Goal: Check status: Check status

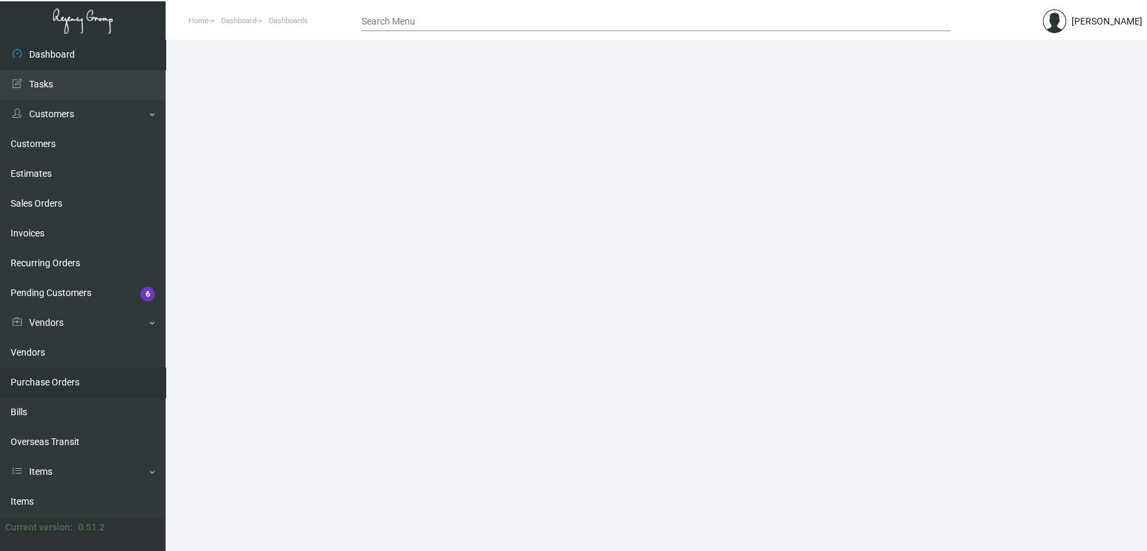
click at [75, 395] on link "Purchase Orders" at bounding box center [83, 382] width 166 height 30
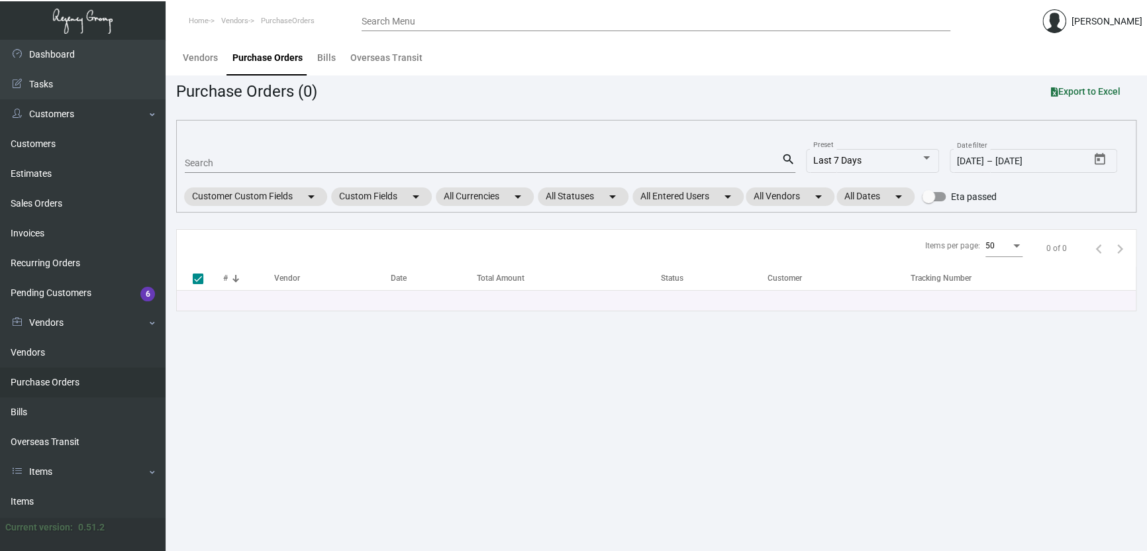
click at [232, 160] on input "Search" at bounding box center [483, 163] width 596 height 11
paste input "ESTIMATE: QT139808"
type input "ESTIMATE: QT13980"
type input "E"
type input "102814"
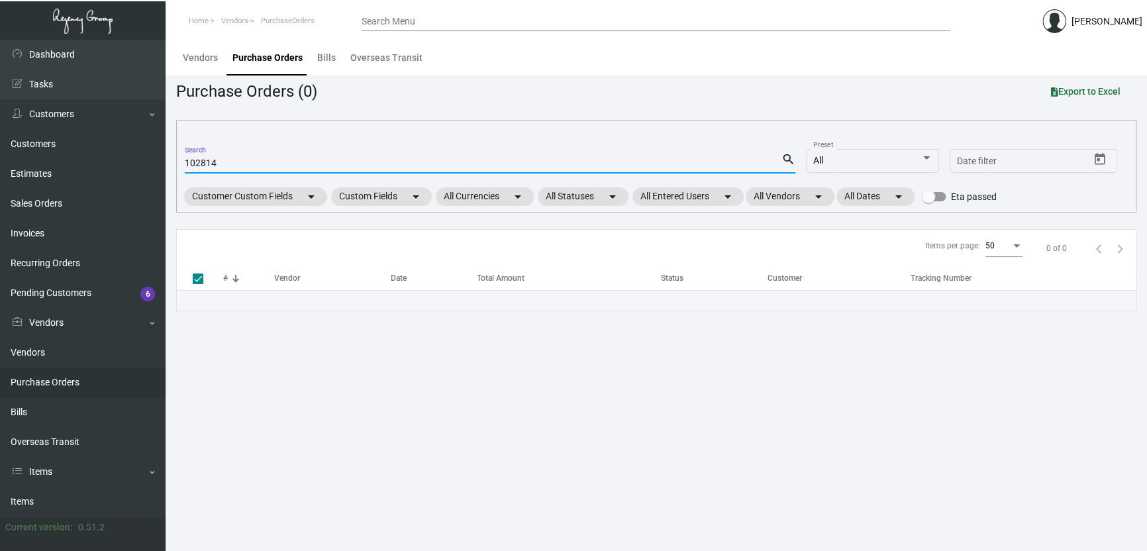
checkbox input "false"
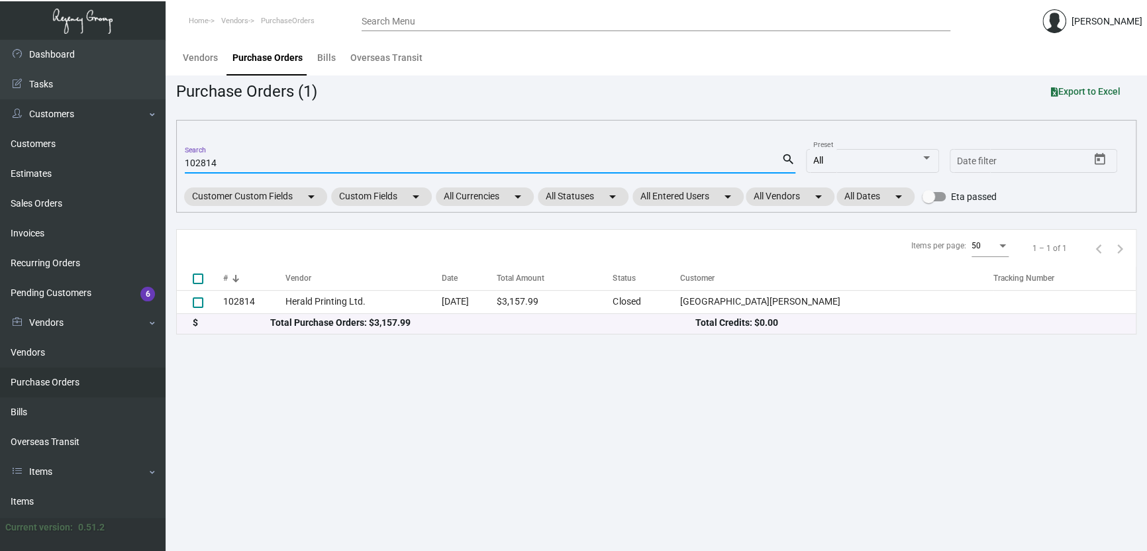
click at [510, 489] on main "Vendors Purchase Orders Bills Overseas Transit Purchase Orders (1) Export to Ex…" at bounding box center [656, 295] width 981 height 511
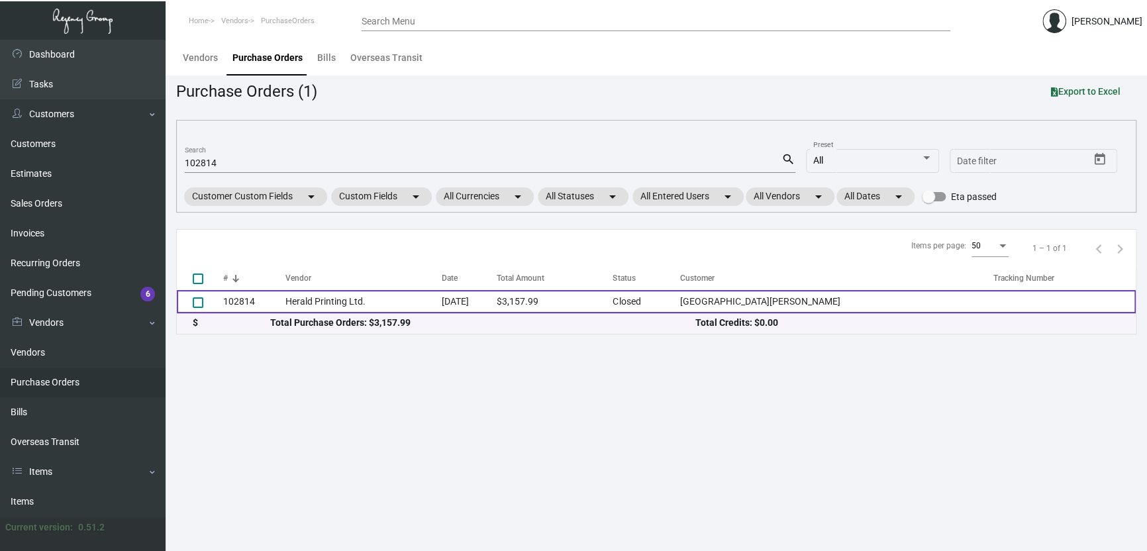
click at [442, 312] on td "Herald Printing Ltd." at bounding box center [363, 301] width 157 height 23
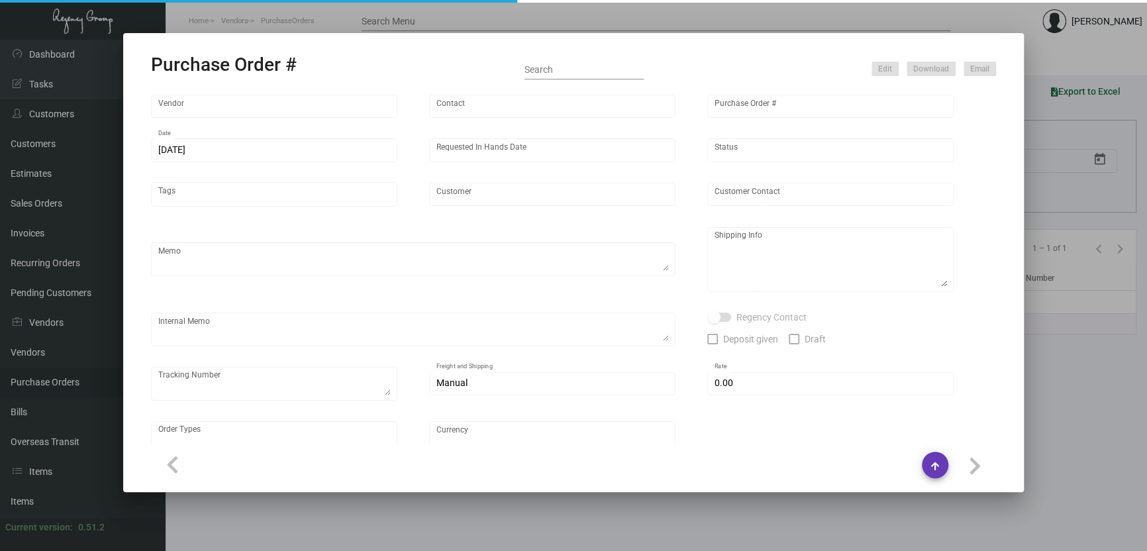
type input "Herald Printing Ltd."
type input "[PERSON_NAME]"
type input "102814"
type input "[DATE]"
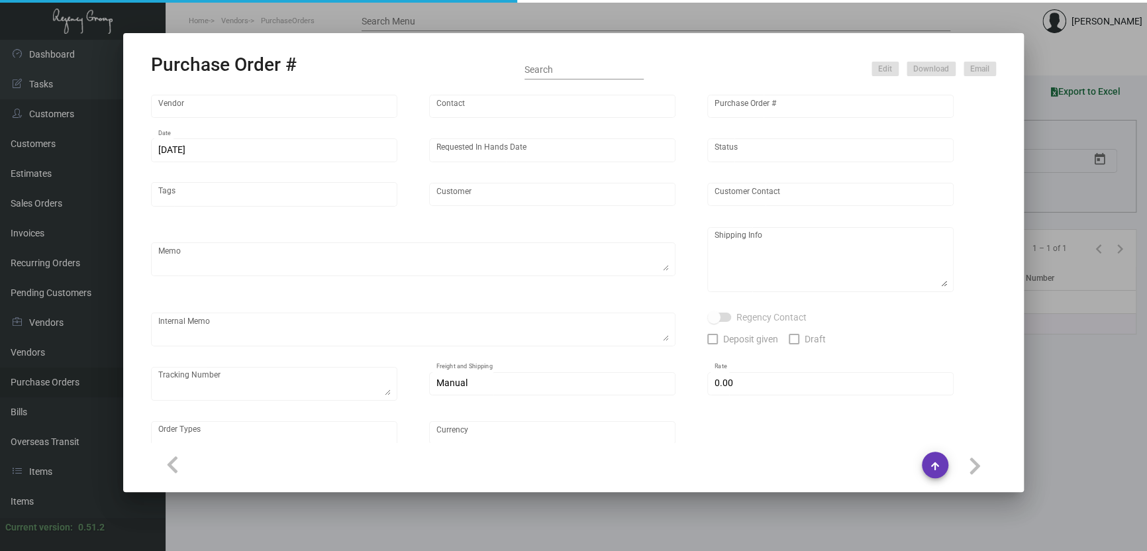
type input "[GEOGRAPHIC_DATA][PERSON_NAME]"
type input "[PERSON_NAME]"
type textarea "***ANY PRICE DISCREPANCY MUST BE CALLED OUT PRIOR TO PROCEEDING WITH THIS ORDER…"
type textarea "[GEOGRAPHIC_DATA][PERSON_NAME] - [PERSON_NAME] [STREET_ADDRESS][US_STATE]"
type textarea "1.5 - Requested for an update/ pending response. // Vendor noted that it's on t…"
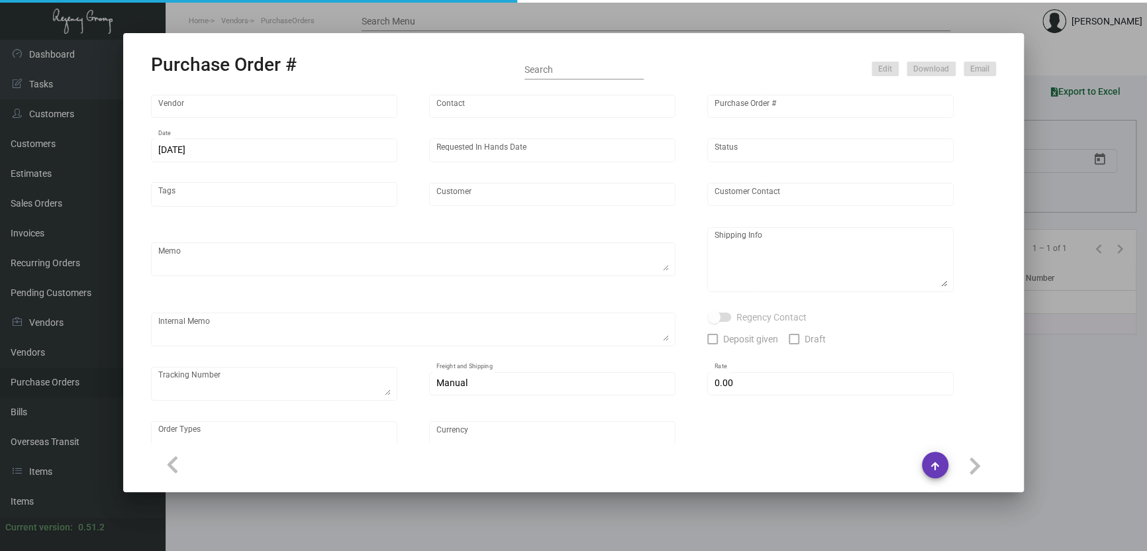
type input "$ 0.00"
type input "United States Dollar $"
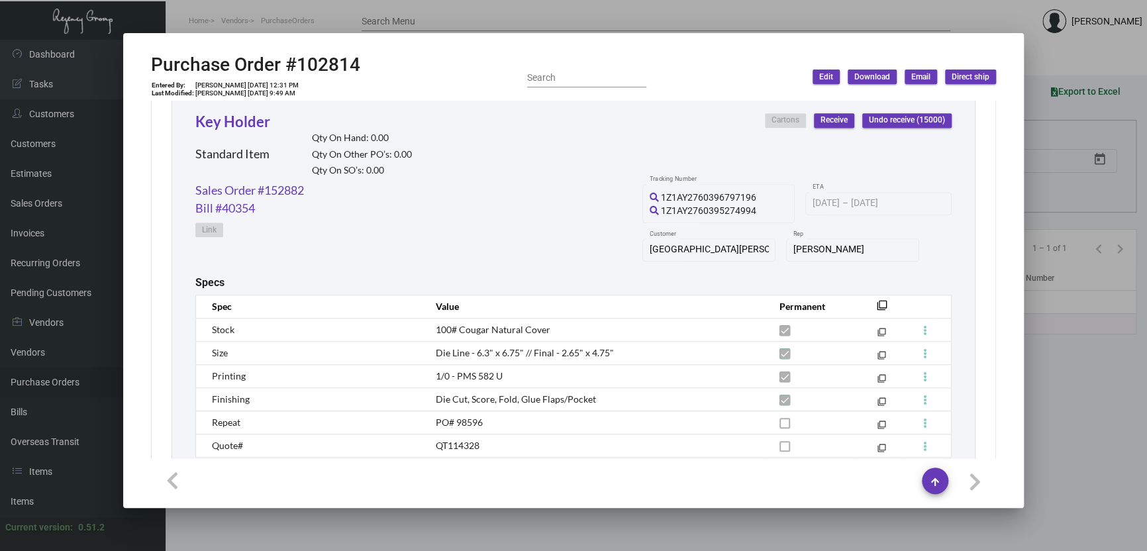
scroll to position [743, 0]
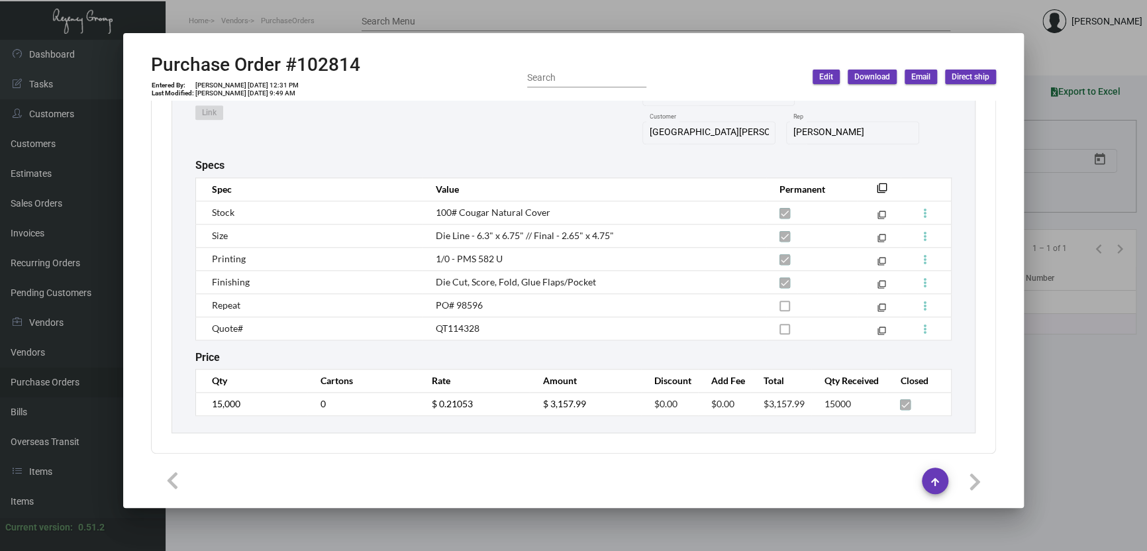
click at [1085, 348] on div at bounding box center [573, 275] width 1147 height 551
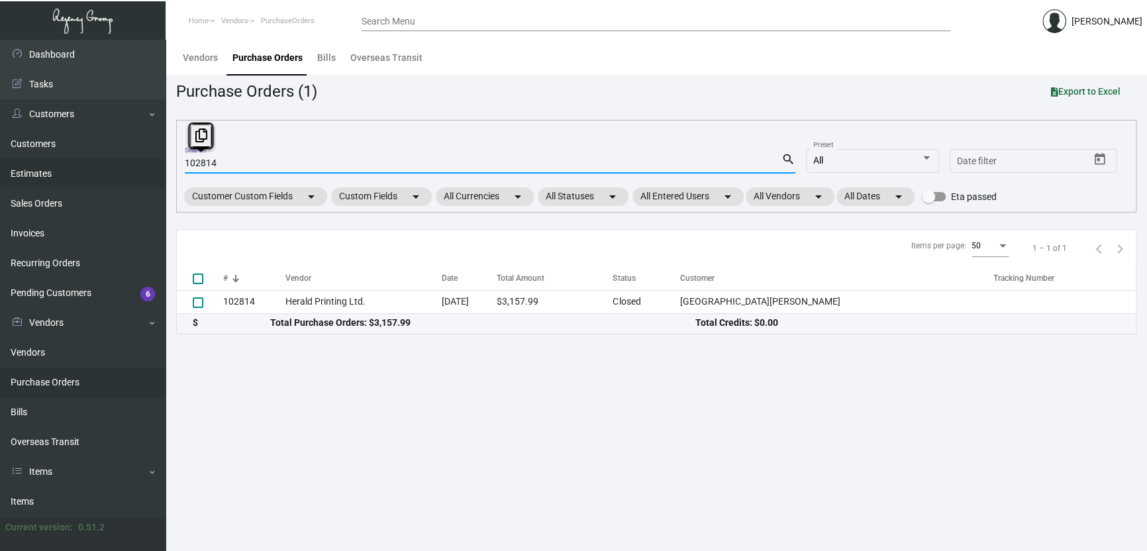
drag, startPoint x: 156, startPoint y: 178, endPoint x: 105, endPoint y: 175, distance: 50.4
click at [111, 180] on div "Dashboard Dashboard Tasks Customers Customers Estimates Sales Orders Invoices R…" at bounding box center [573, 295] width 1147 height 511
type input "99388"
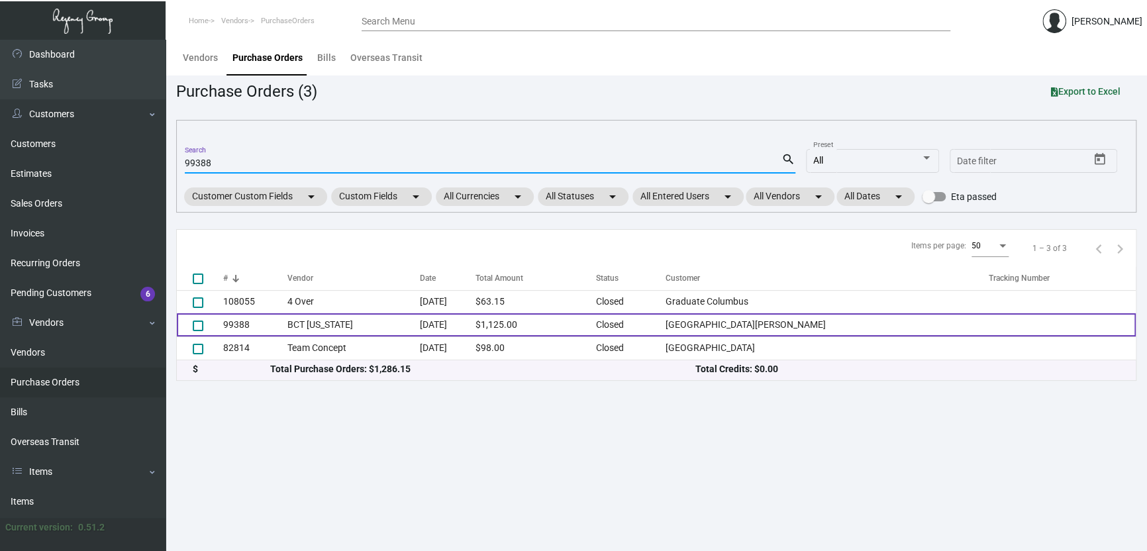
click at [371, 322] on td "BCT [US_STATE]" at bounding box center [353, 324] width 132 height 23
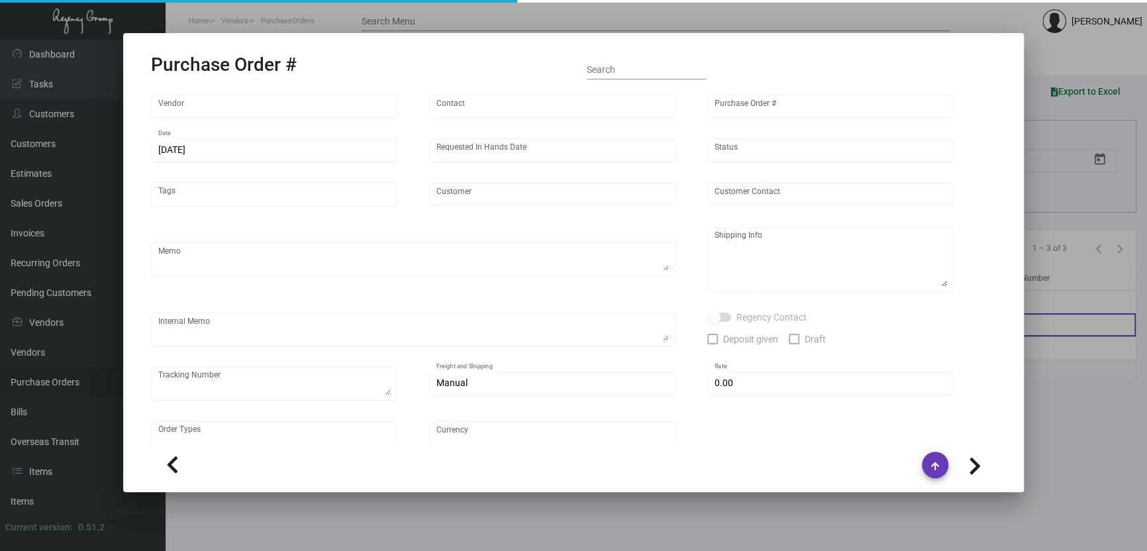
type input "BCT [US_STATE]"
type input "[PERSON_NAME]"
type input "99388"
type input "[DATE]"
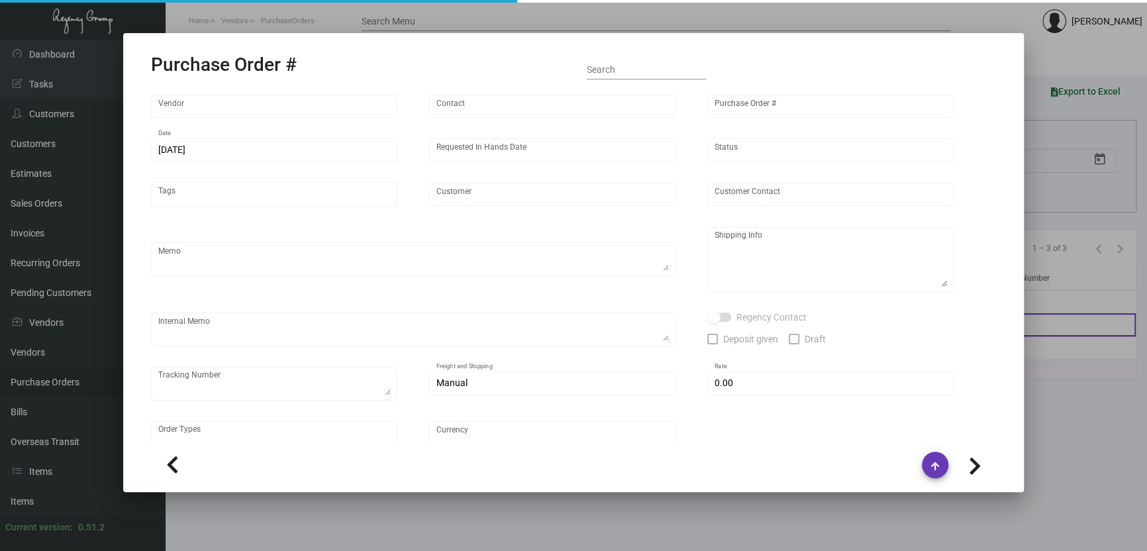
type input "[GEOGRAPHIC_DATA][PERSON_NAME]"
type input "[PERSON_NAME]"
type textarea "***ANY PRICE DISCREPANCY MUST BE CALLED OUT PRIOR TO PROCEEDING WITH THIS ORDER…"
type textarea "[GEOGRAPHIC_DATA][PERSON_NAME] - [PERSON_NAME] [STREET_ADDRESS][US_STATE]"
type input "$ 0.00"
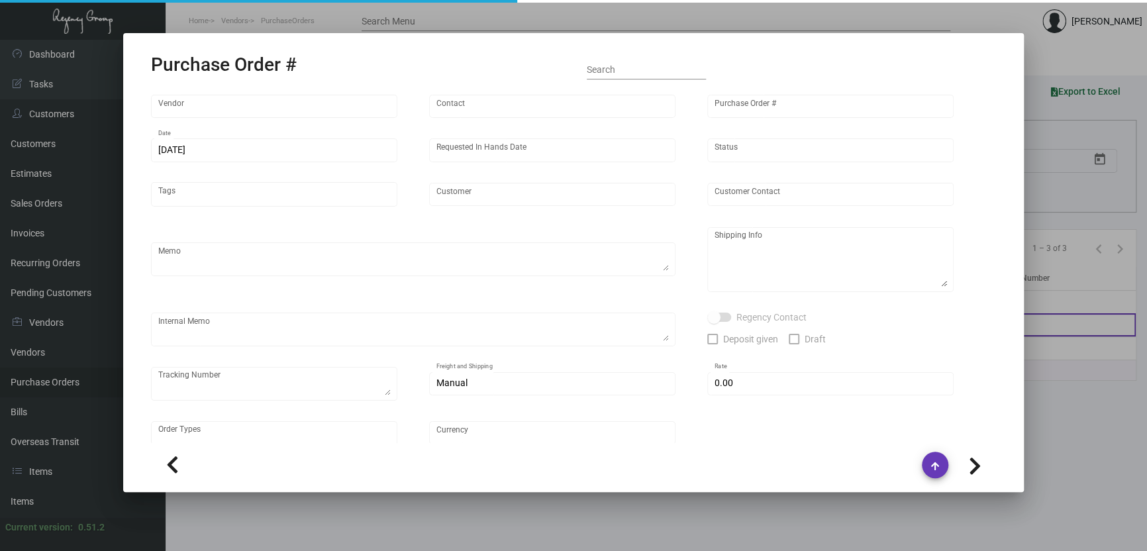
type input "United States Dollar $"
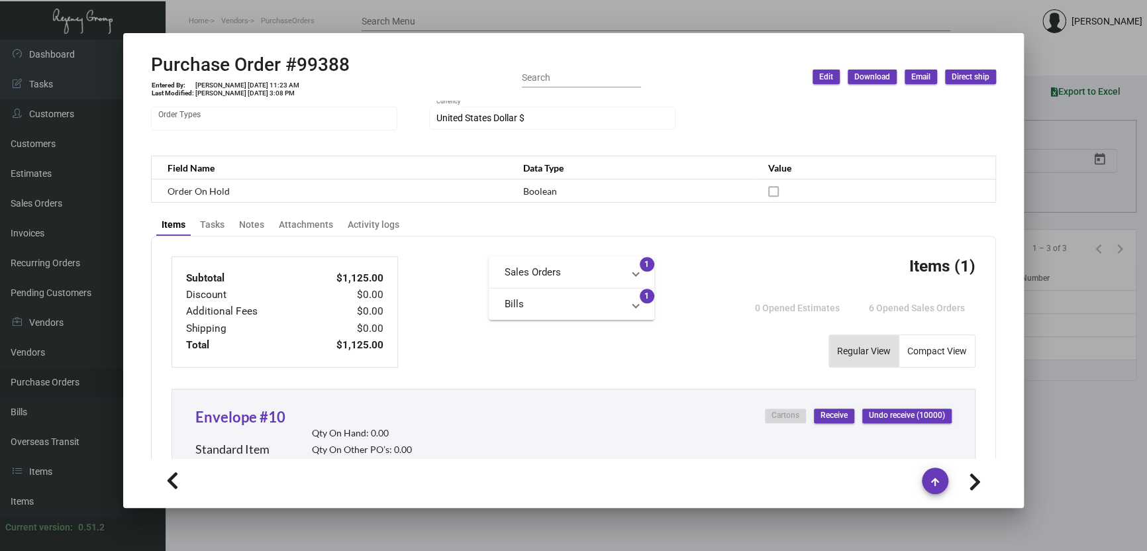
scroll to position [660, 0]
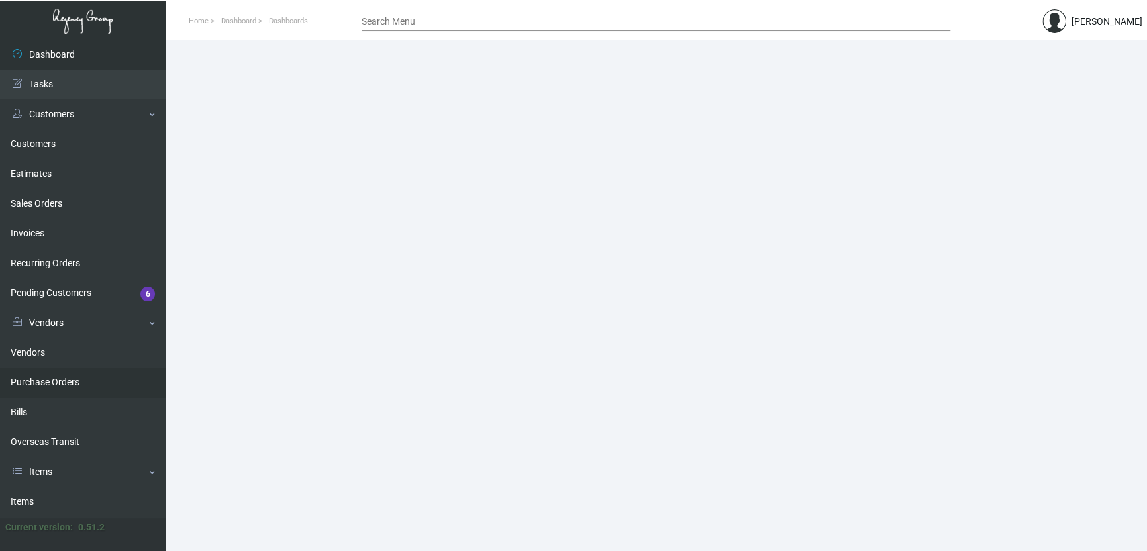
click at [59, 385] on link "Purchase Orders" at bounding box center [83, 382] width 166 height 30
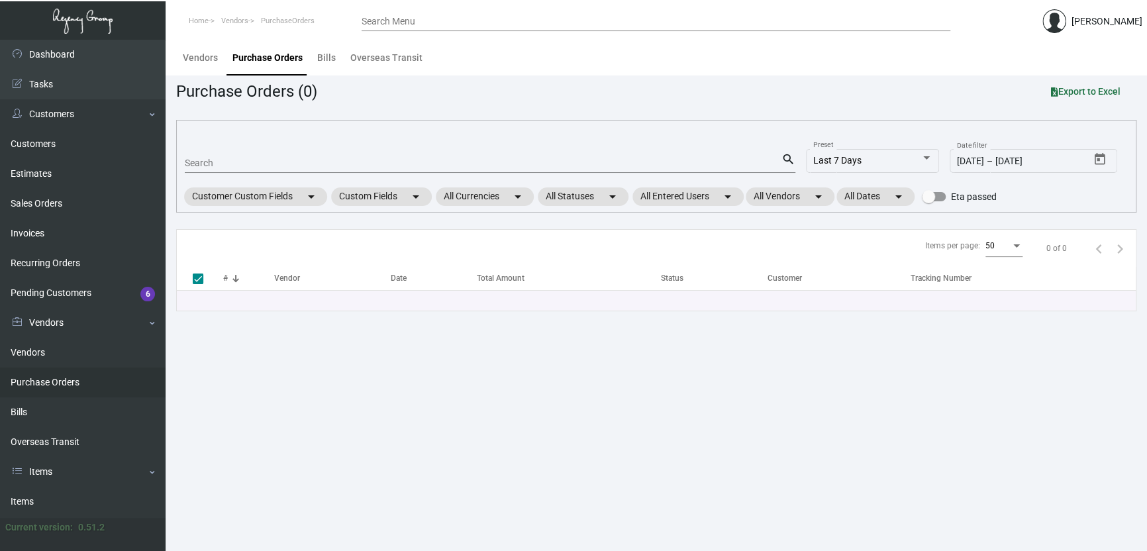
click at [305, 155] on div "Search" at bounding box center [483, 162] width 596 height 21
paste input "102104"
type input "102104"
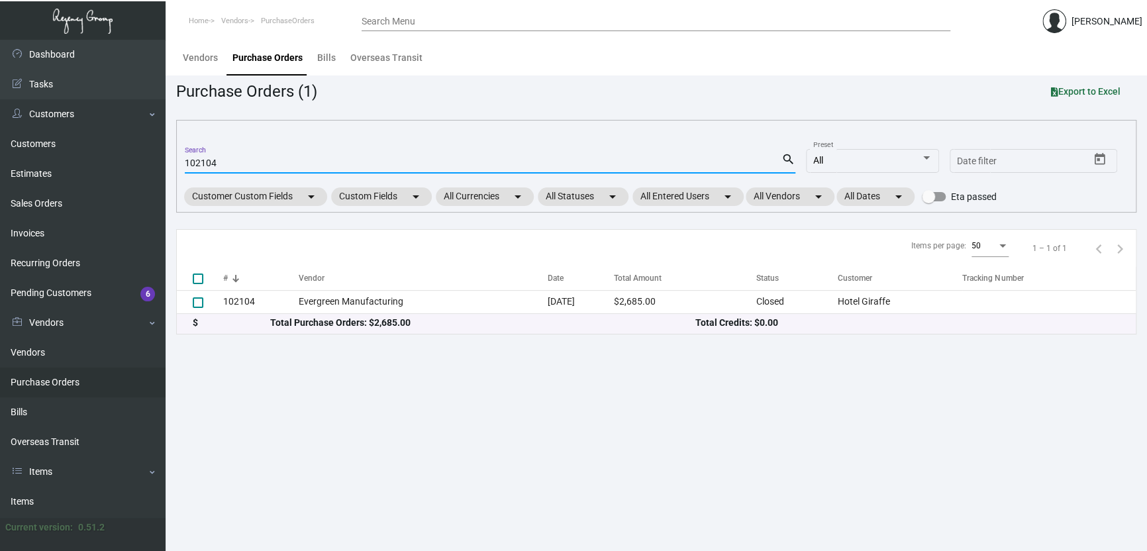
checkbox input "false"
type input "102104"
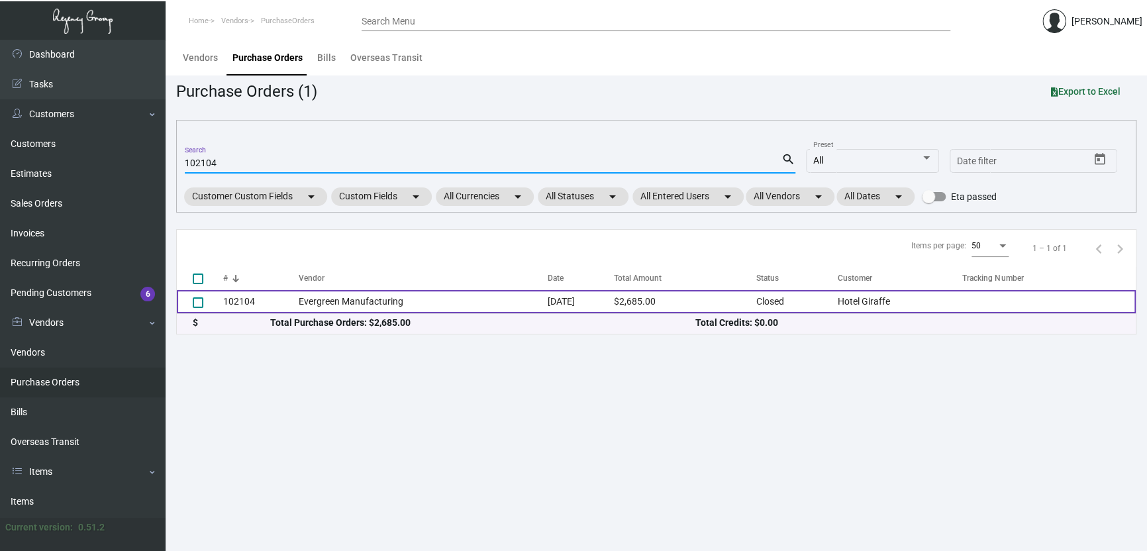
click at [598, 295] on td "Nov 9, 2023" at bounding box center [581, 301] width 66 height 23
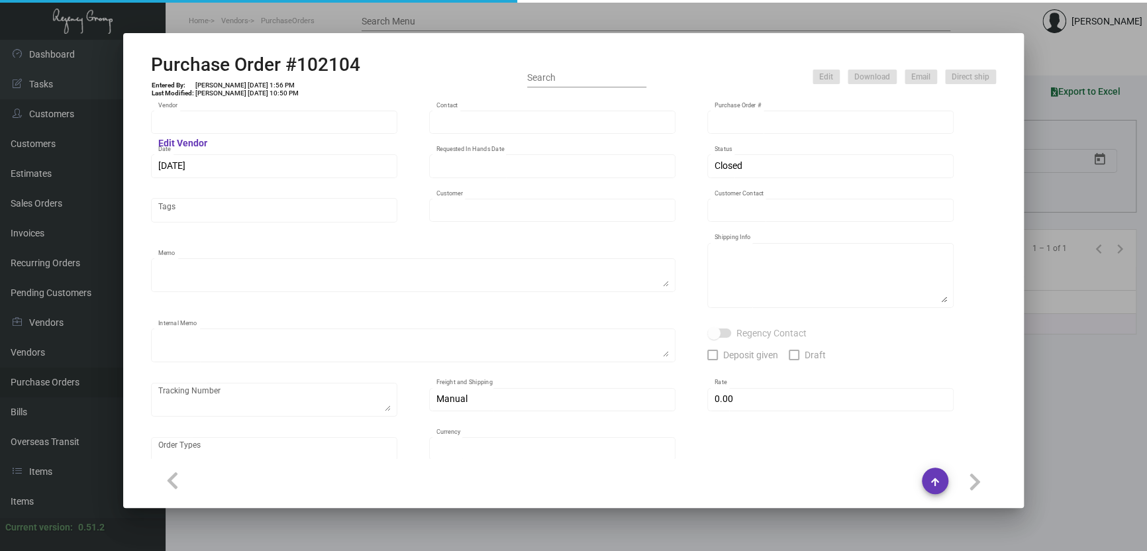
type input "Evergreen Manufacturing"
type input "Tori Loosen"
type input "102104"
type input "11/9/2023"
type input "12/1/2023"
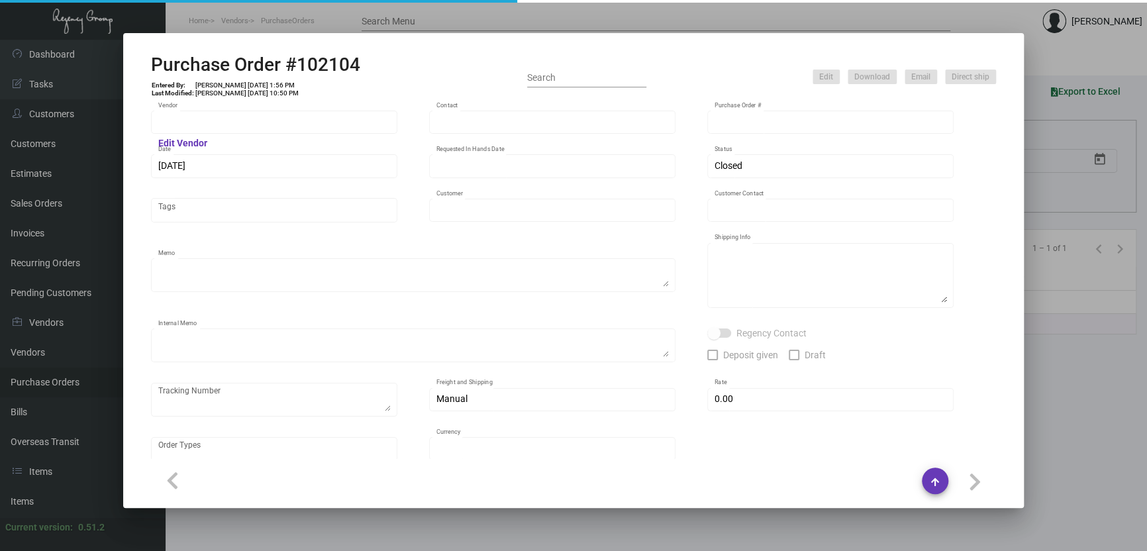
type input "Hotel Giraffe"
type input "Juan Salvador"
type textarea "Quote # 1023--042-D / Reorder PO# 93908"
type textarea "Hotel Giraffe - Juan Salvador 365 Park Avenue South New York, NY, 10016 US"
type textarea "Created as an estimate."
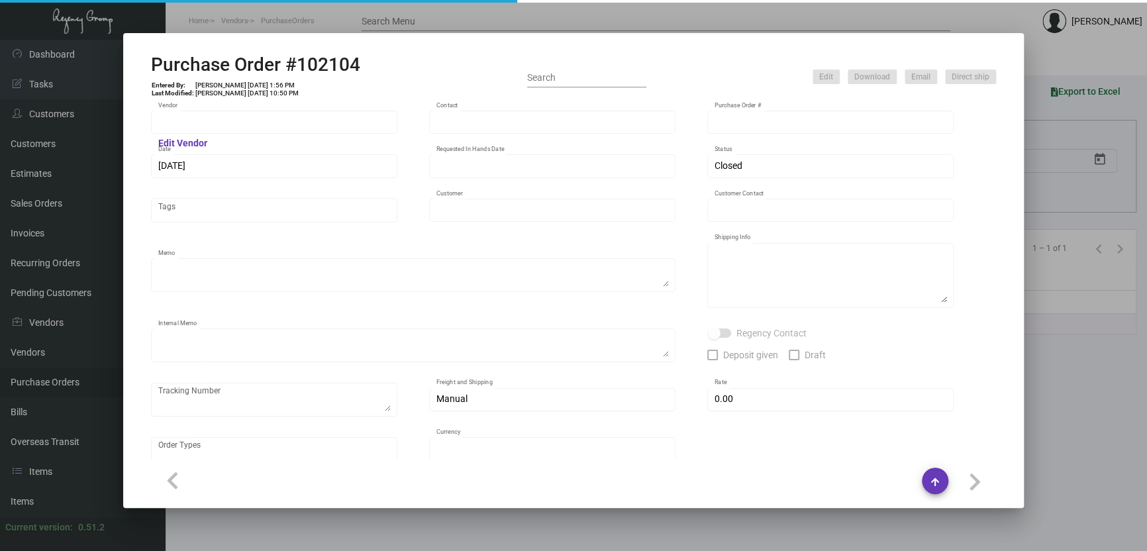
type input "$ 0.00"
type input "United States Dollar $"
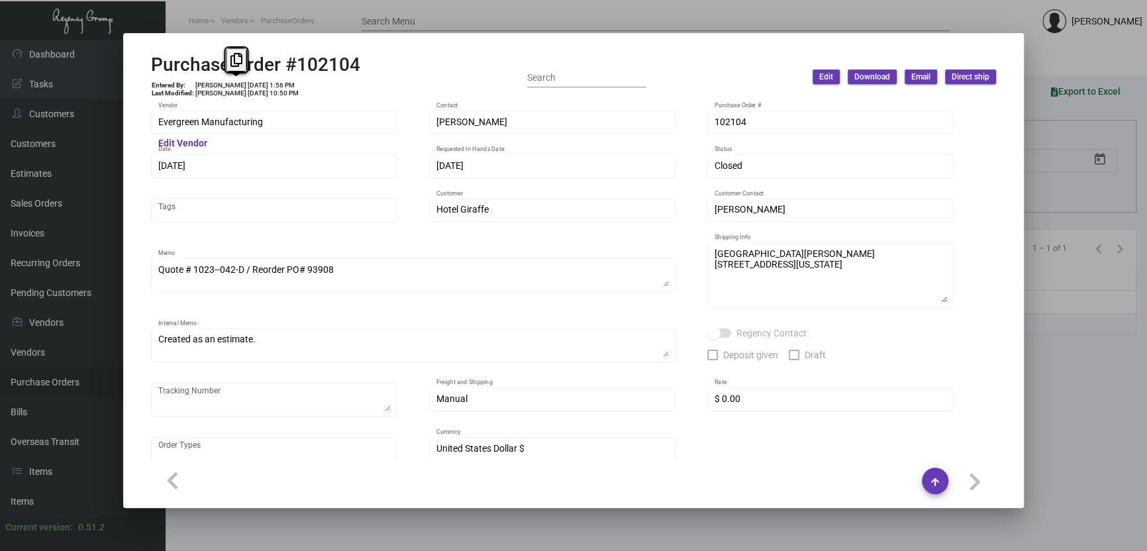
drag, startPoint x: 197, startPoint y: 81, endPoint x: 254, endPoint y: 76, distance: 57.2
click at [251, 77] on div "Purchase Order #102104 Entered By: Levi Kehaty 11/9/23, 1:56 PM Last Modified: …" at bounding box center [255, 77] width 209 height 47
click at [397, 18] on div at bounding box center [573, 275] width 1147 height 551
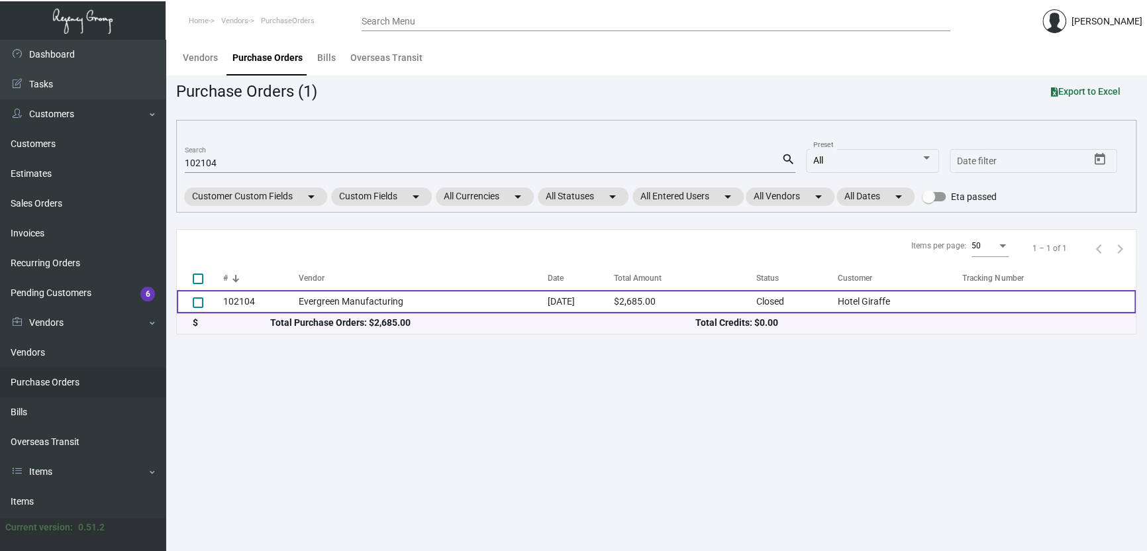
click at [488, 302] on td "Evergreen Manufacturing" at bounding box center [423, 301] width 249 height 23
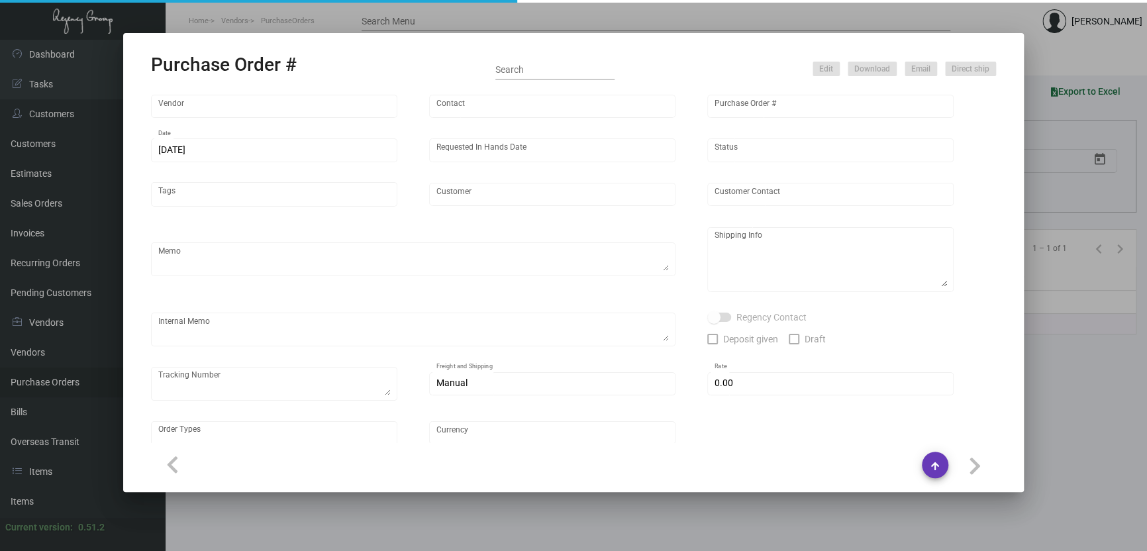
type input "Evergreen Manufacturing"
type input "Tori Loosen"
type input "102104"
type input "11/9/2023"
type input "12/1/2023"
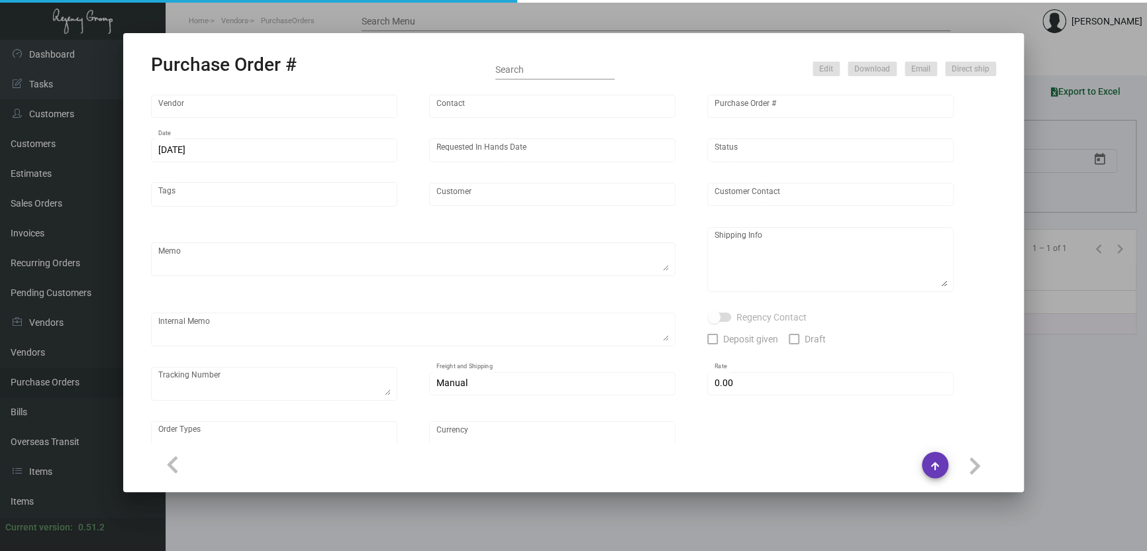
type input "Hotel Giraffe"
type input "Juan Salvador"
type textarea "Quote # 1023--042-D / Reorder PO# 93908"
type textarea "Hotel Giraffe - Juan Salvador 365 Park Avenue South New York, NY, 10016 US"
type textarea "Created as an estimate."
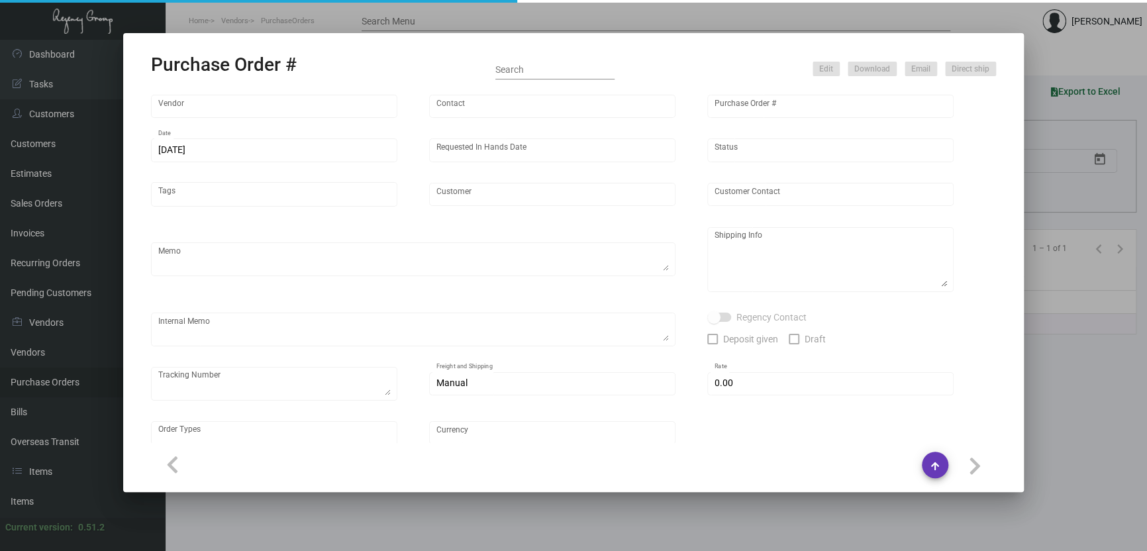
type input "$ 0.00"
type input "United States Dollar $"
